Goal: Information Seeking & Learning: Learn about a topic

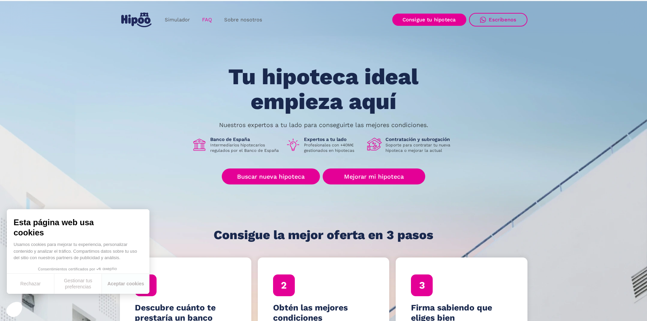
click at [211, 20] on link "FAQ" at bounding box center [207, 19] width 22 height 13
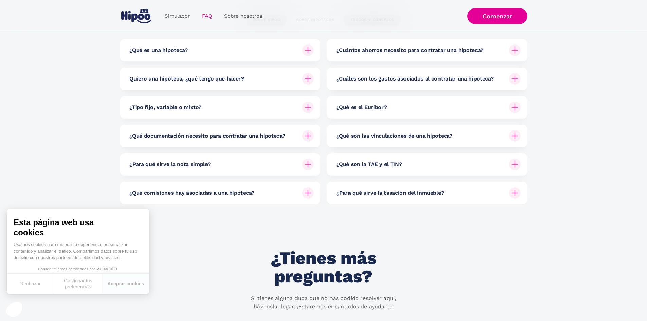
scroll to position [68, 0]
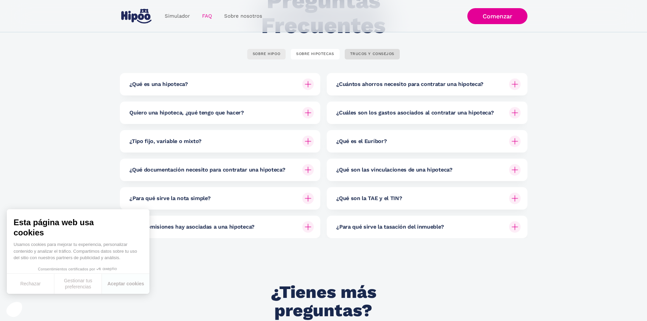
click at [280, 50] on link "SOBRE HIPOO" at bounding box center [266, 54] width 38 height 11
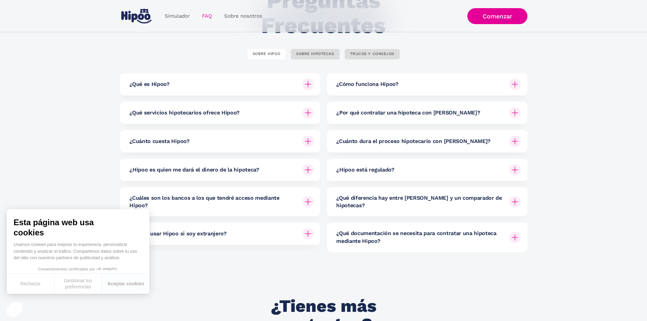
click at [304, 141] on img at bounding box center [308, 141] width 12 height 12
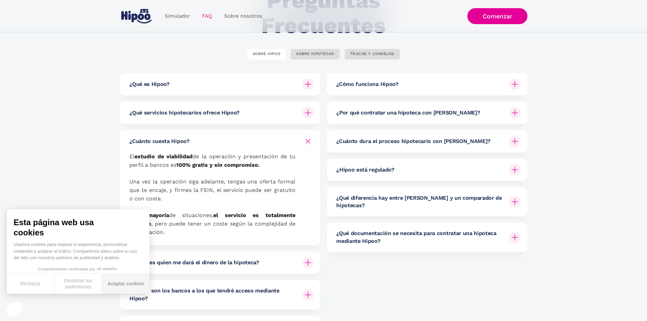
click at [122, 283] on button "Aceptar cookies" at bounding box center [126, 284] width 48 height 20
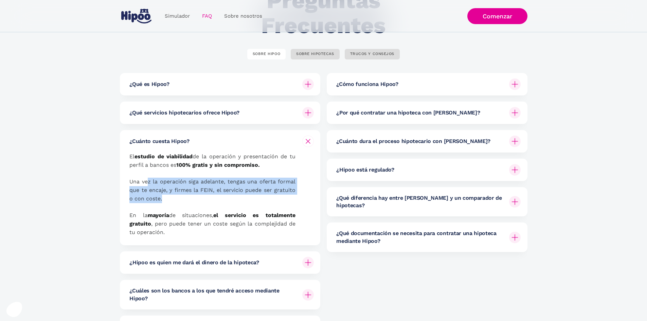
drag, startPoint x: 148, startPoint y: 181, endPoint x: 205, endPoint y: 197, distance: 59.2
click at [205, 197] on p "El estudio de viabilidad de la operación y presentación de tu perfil a bancos e…" at bounding box center [212, 194] width 166 height 84
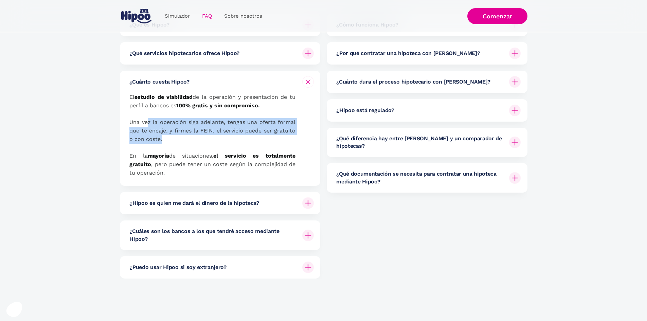
scroll to position [136, 0]
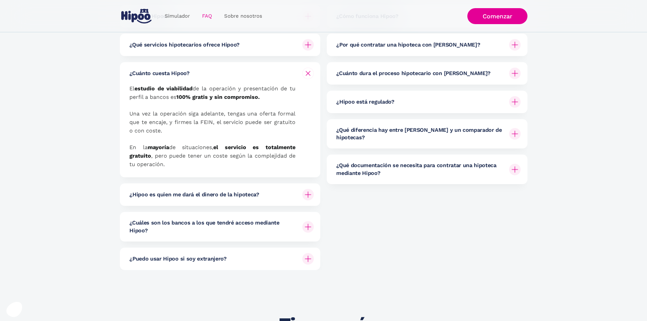
click at [251, 198] on h6 "¿Hipoo es quien me dará el dinero de la hipoteca?" at bounding box center [193, 194] width 129 height 7
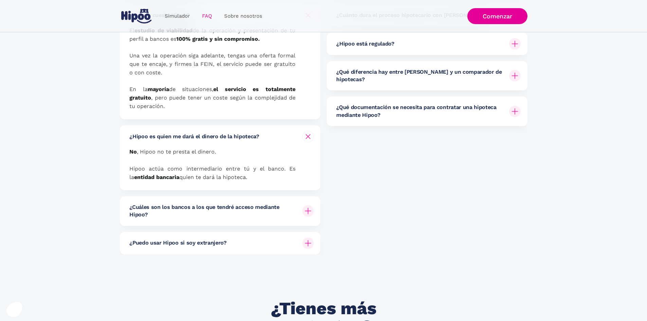
scroll to position [204, 0]
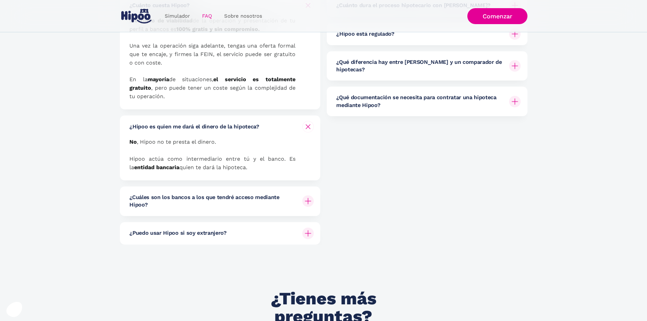
click at [247, 200] on h6 "¿Cuáles son los bancos a los que tendré acceso mediante Hipoo?" at bounding box center [212, 201] width 167 height 15
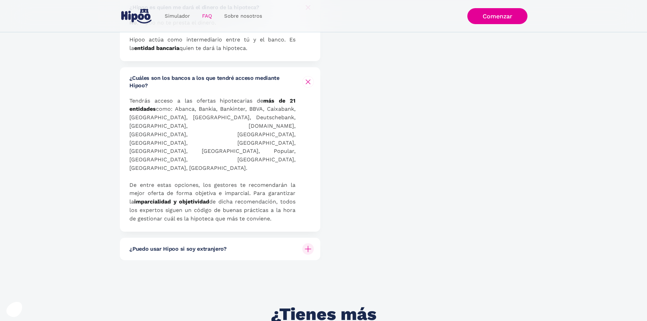
scroll to position [441, 0]
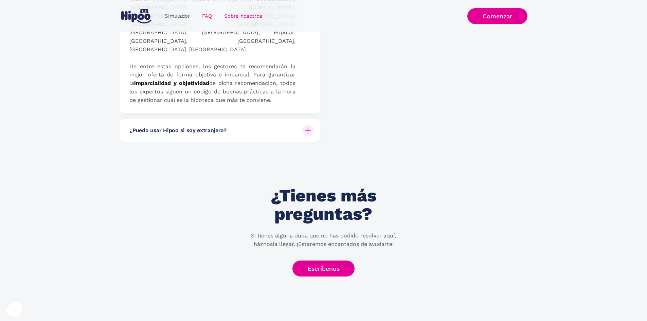
click at [234, 18] on link "Sobre nosotros" at bounding box center [243, 16] width 50 height 13
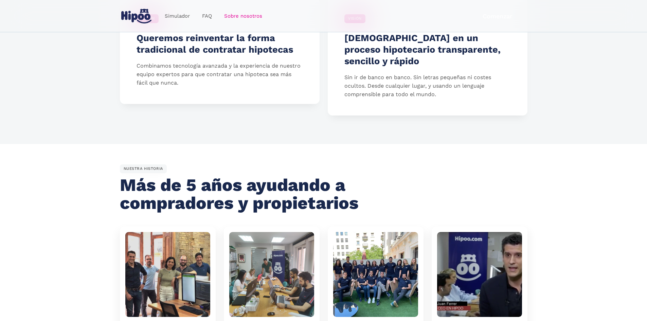
scroll to position [238, 0]
